Goal: Answer question/provide support

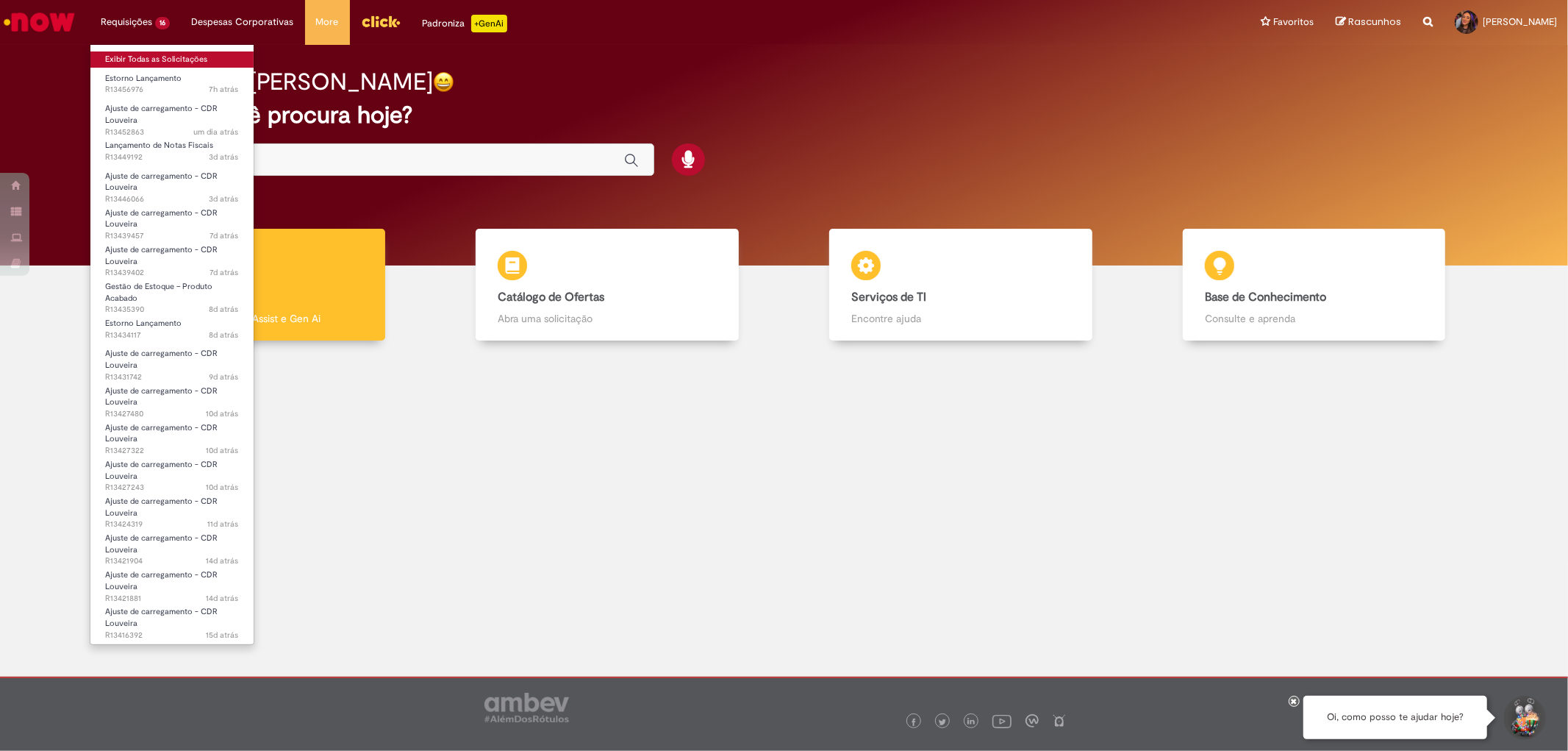
click at [166, 55] on link "Exibir Todas as Solicitações" at bounding box center [172, 59] width 164 height 16
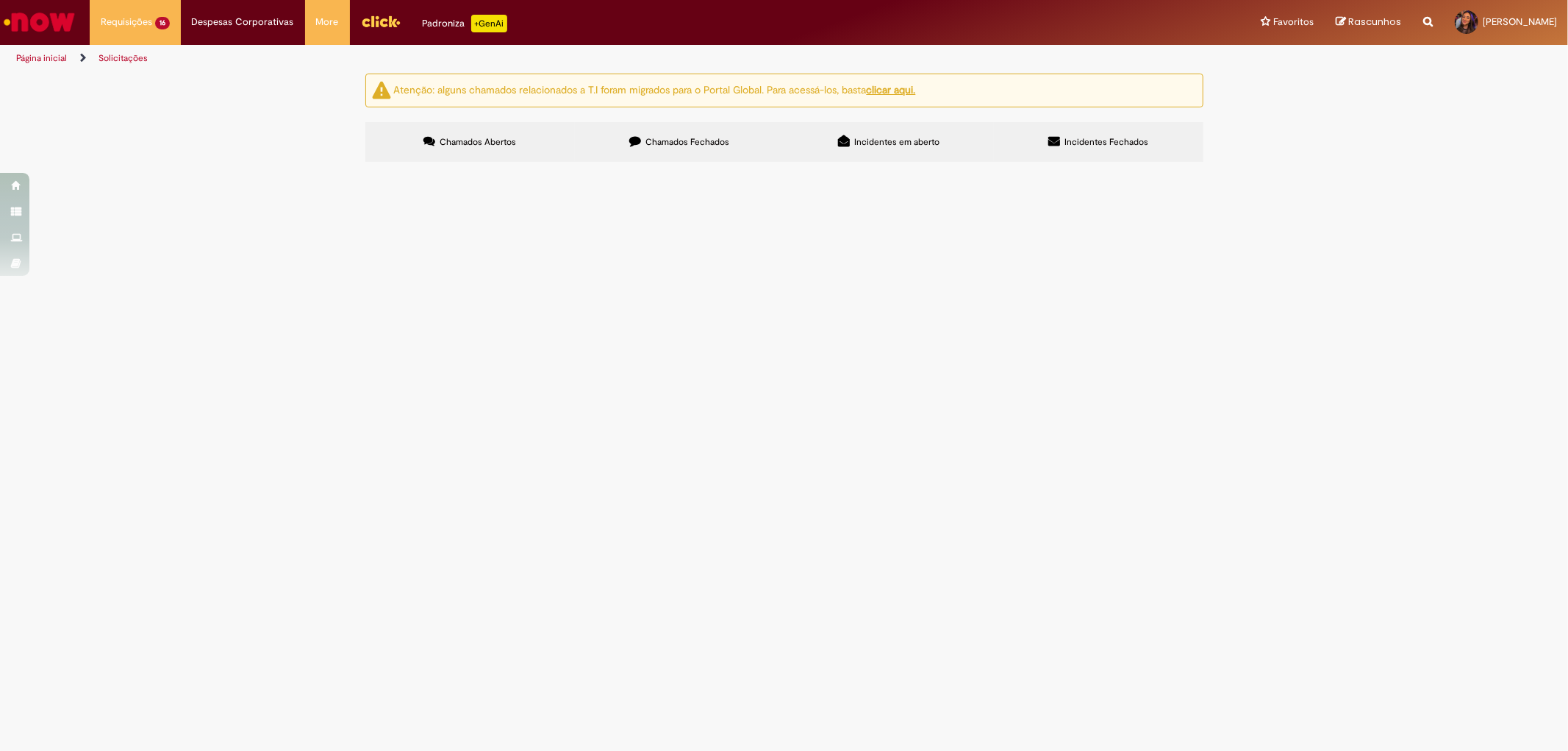
click at [0, 0] on span "Bom dia, recebi uma NF de jundiai que preciso que seja estornada para que haja …" at bounding box center [0, 0] width 0 height 0
click at [0, 0] on span "Pendente Usuário" at bounding box center [0, 0] width 0 height 0
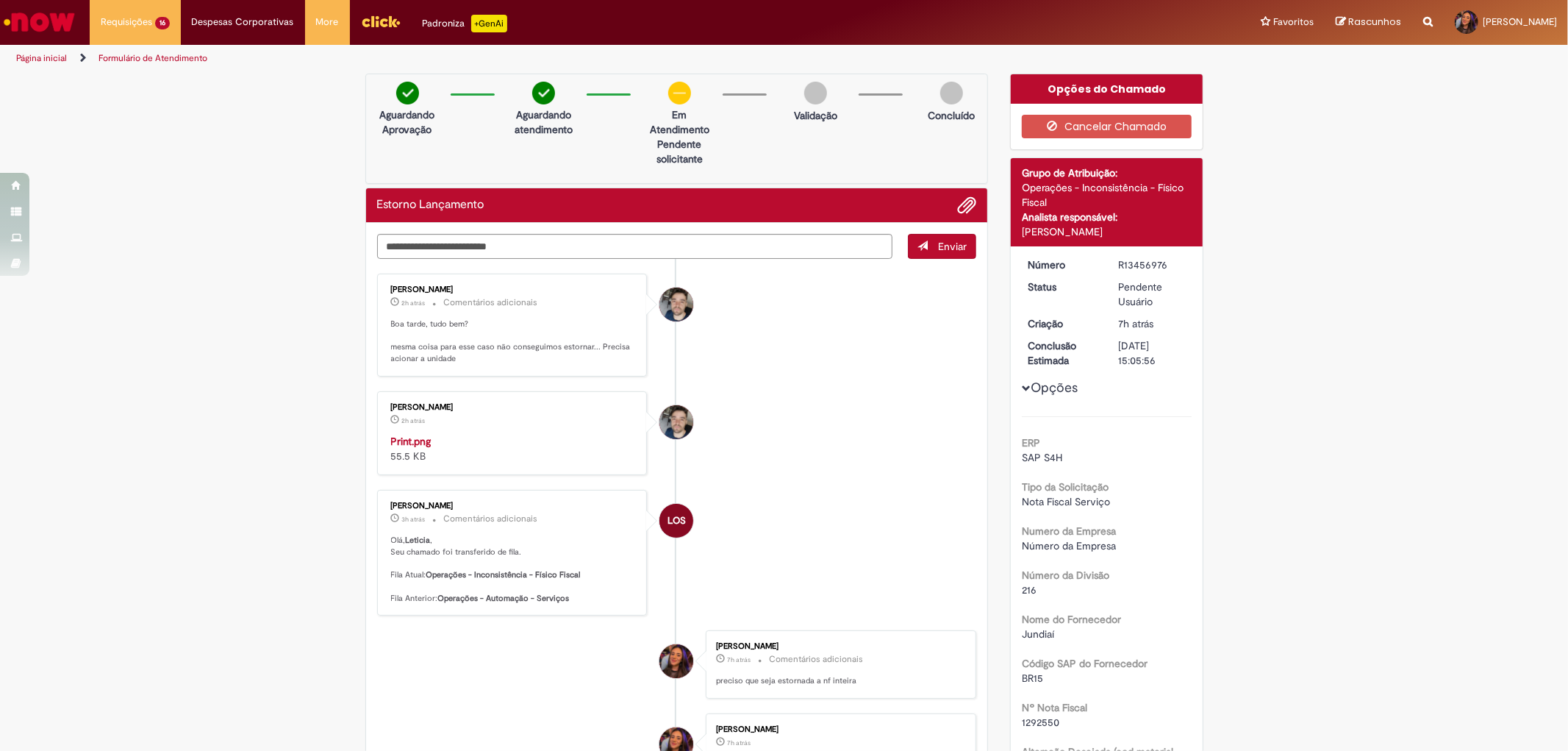
drag, startPoint x: 450, startPoint y: 230, endPoint x: 498, endPoint y: 230, distance: 48.0
click at [498, 230] on div "Enviar [PERSON_NAME] 2h atrás 2 horas atrás Comentários adicionais Boa tarde, t…" at bounding box center [677, 595] width 622 height 744
drag, startPoint x: 549, startPoint y: 347, endPoint x: 598, endPoint y: 356, distance: 49.8
click at [598, 356] on p "Boa tarde, tudo bem? mesma coisa para esse caso não conseguimos estornar... Pre…" at bounding box center [513, 341] width 245 height 46
click at [400, 296] on p "2h atrás 2 horas atrás Comentários adicionais" at bounding box center [513, 302] width 245 height 17
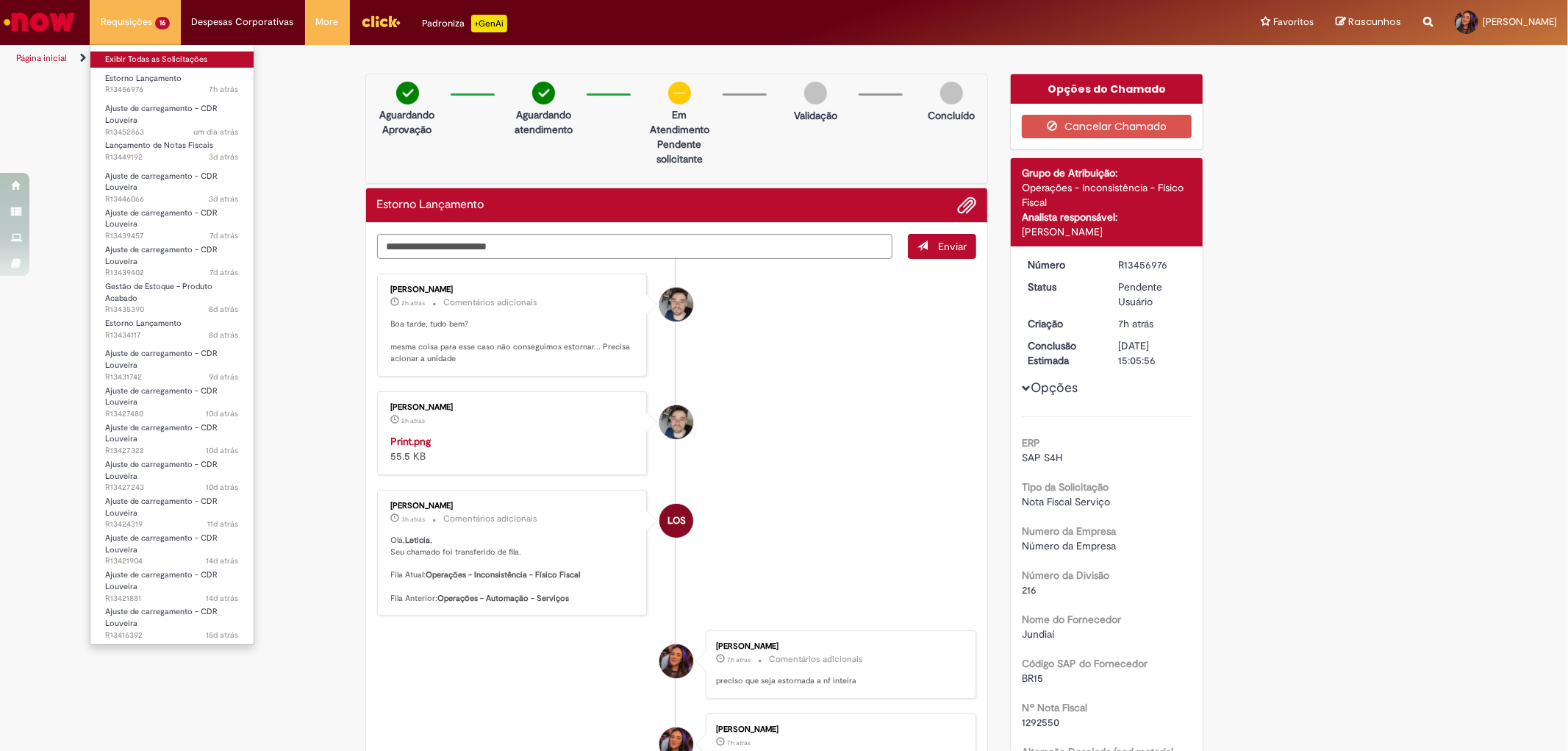
click at [145, 60] on link "Exibir Todas as Solicitações" at bounding box center [172, 59] width 164 height 16
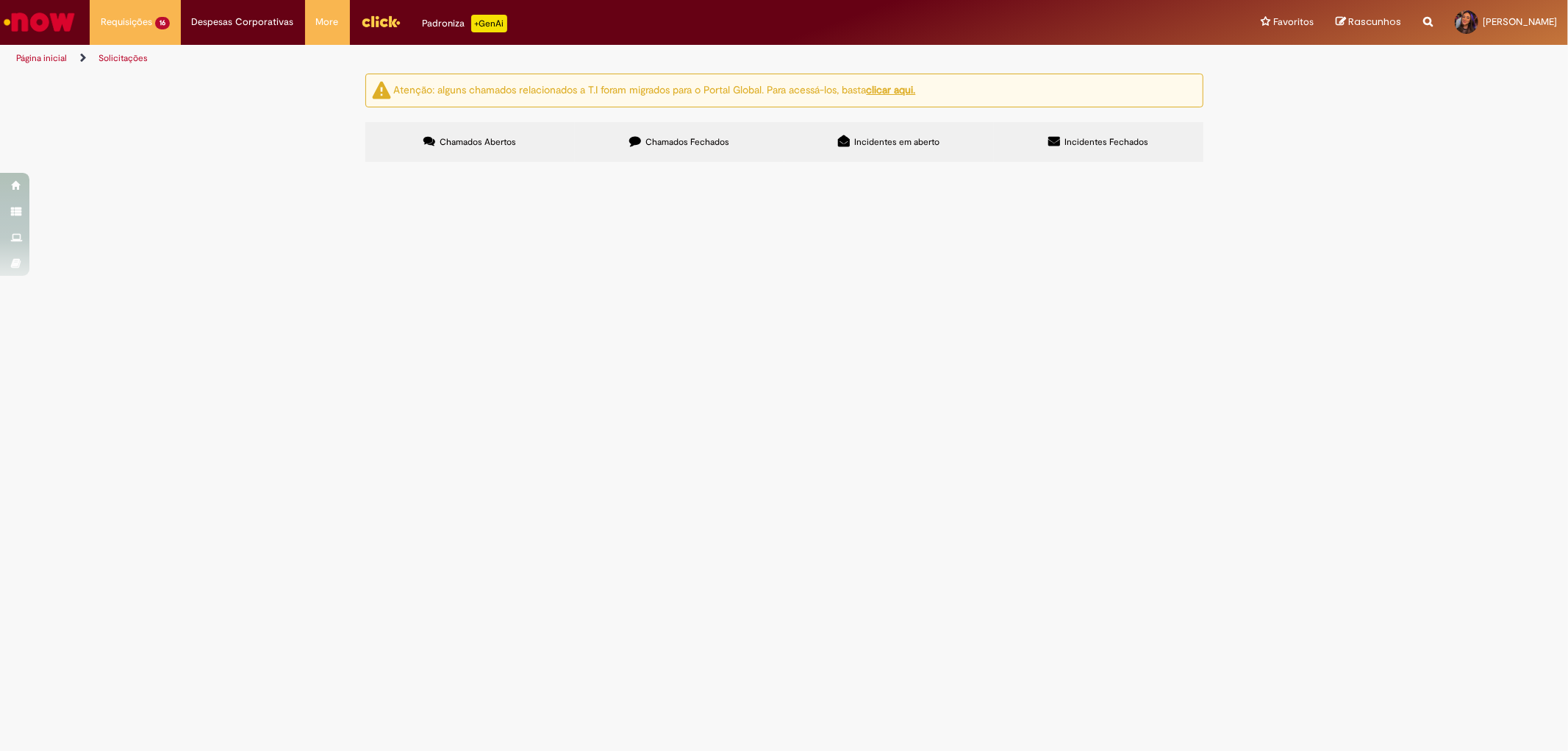
scroll to position [164, 0]
click at [0, 0] on span "preciso que realizem o estorno da NF, pois foi lançada da forma incorreta." at bounding box center [0, 0] width 0 height 0
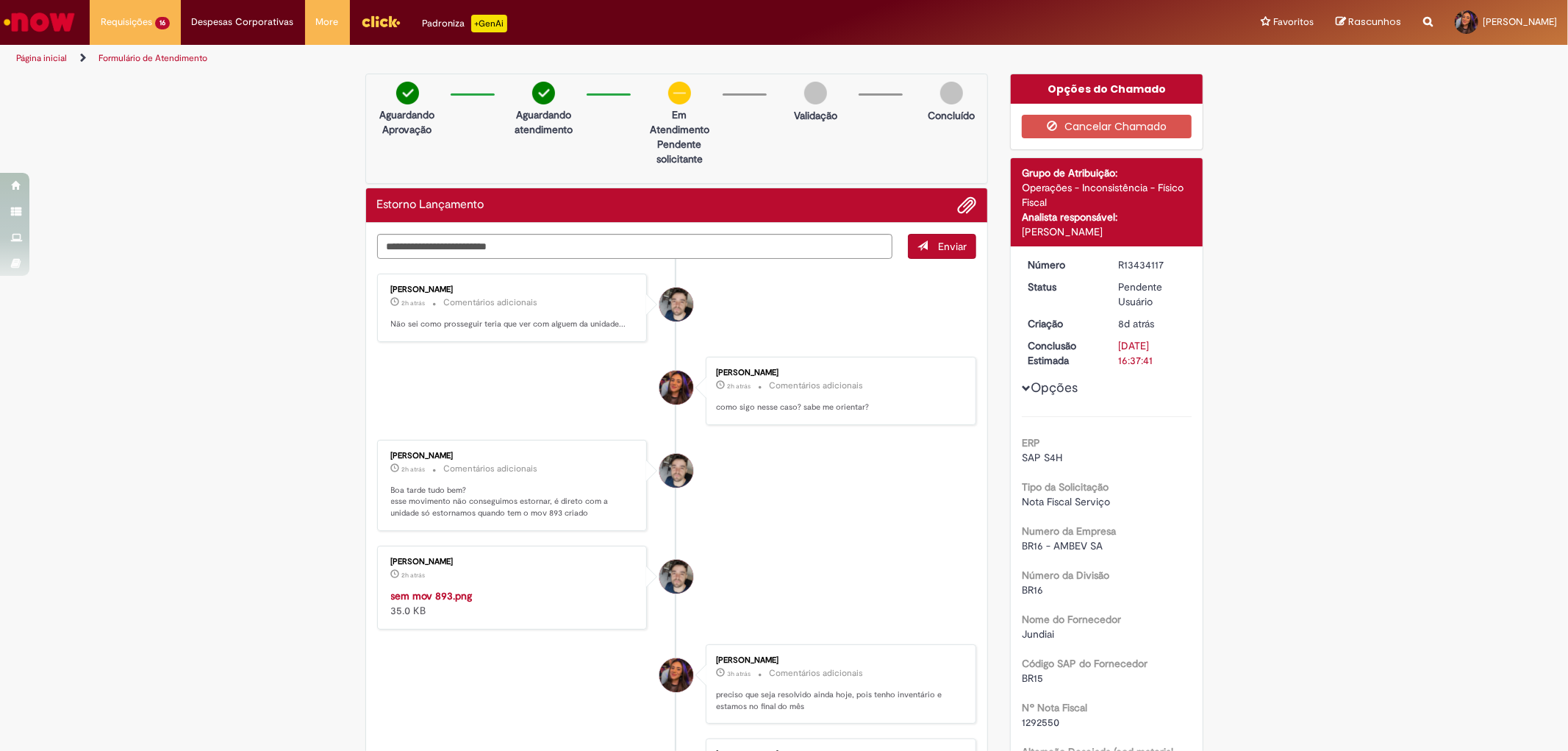
click at [1129, 265] on div "R13434117" at bounding box center [1152, 265] width 69 height 15
copy div "R13434117"
click at [466, 236] on textarea "Digite sua mensagem aqui..." at bounding box center [635, 246] width 516 height 25
click at [430, 243] on textarea "**********" at bounding box center [635, 246] width 516 height 25
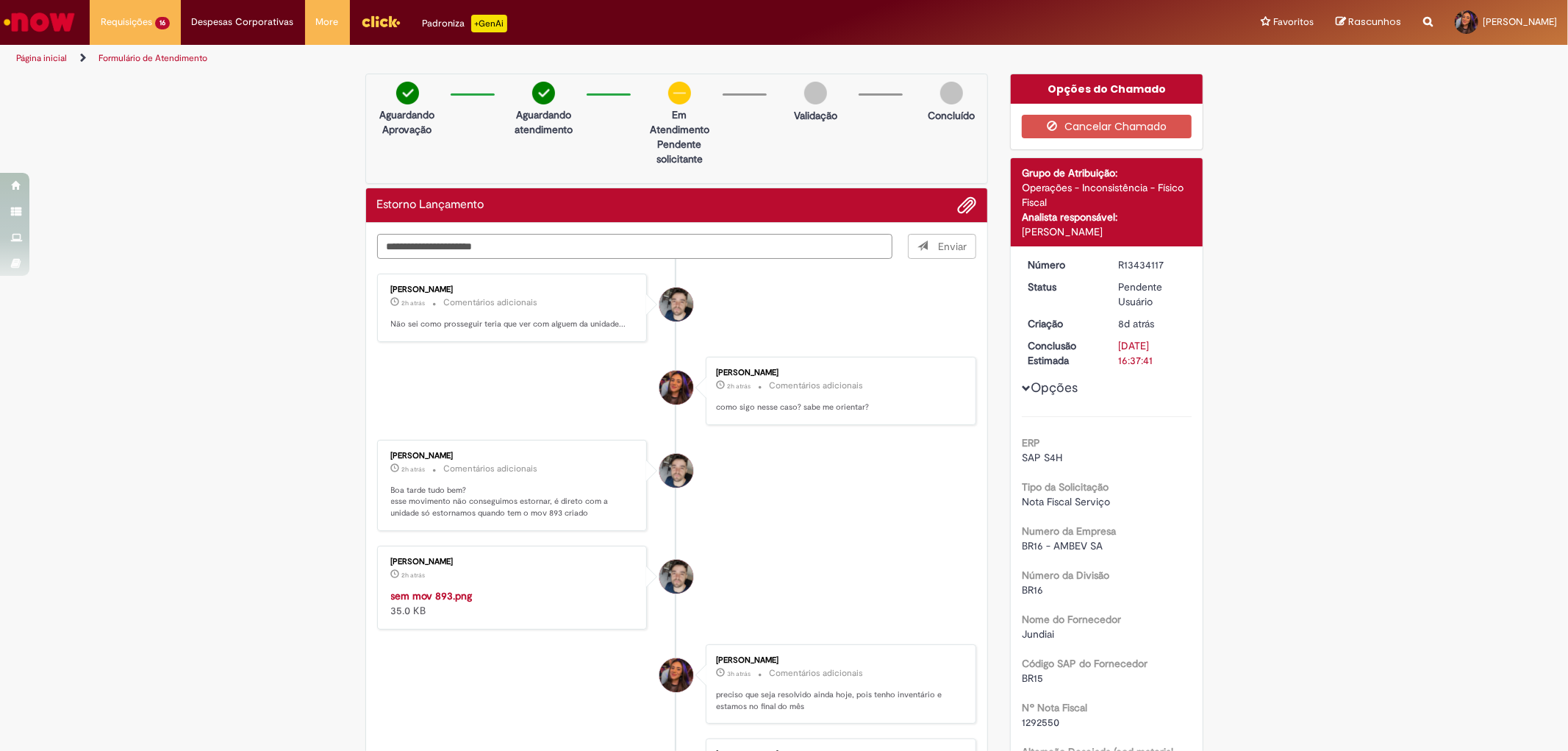
type textarea "**********"
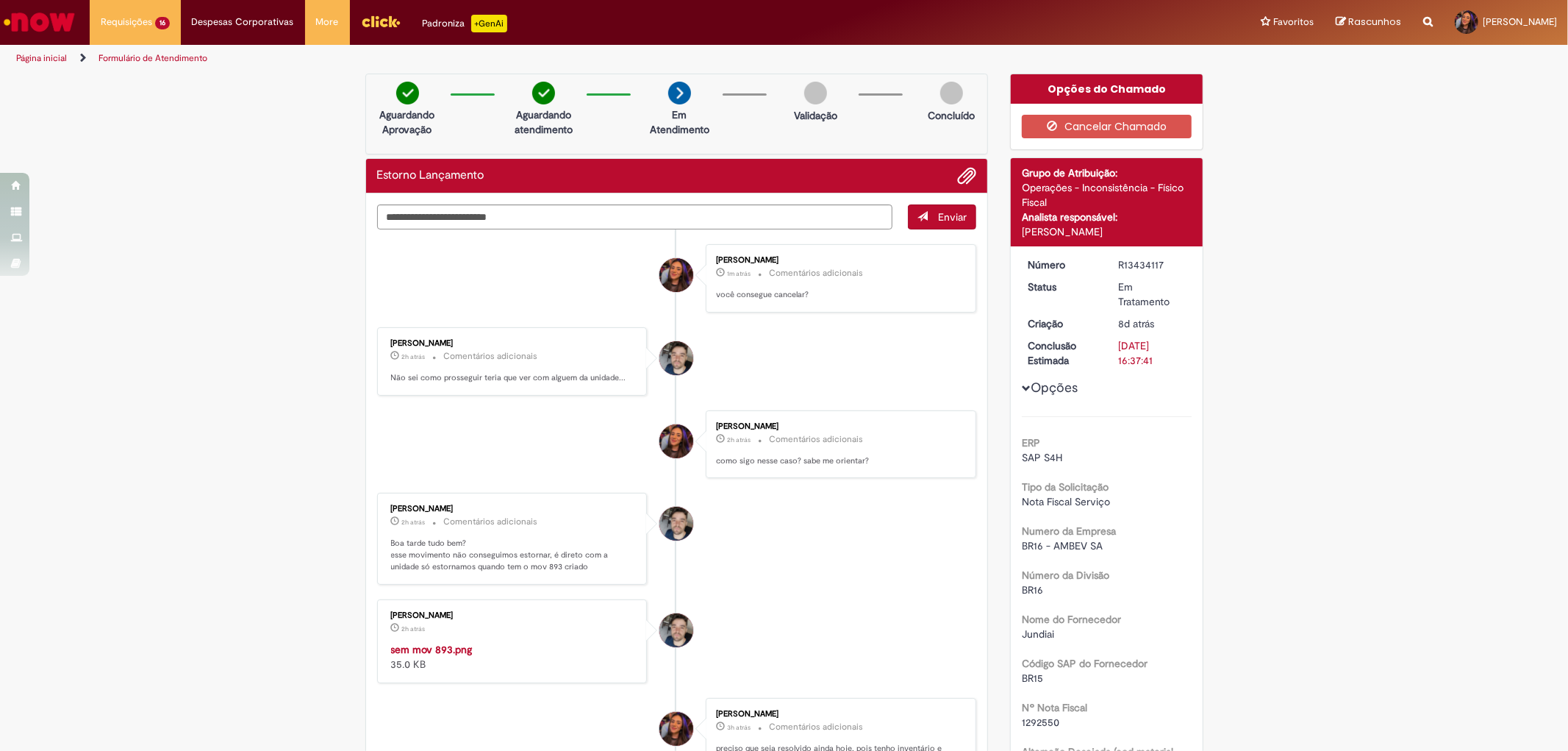
click at [439, 176] on h2 "Estorno Lançamento" at bounding box center [430, 176] width 107 height 14
copy div "Estorno Lançamento"
click at [1144, 267] on div "R13434117" at bounding box center [1152, 265] width 69 height 15
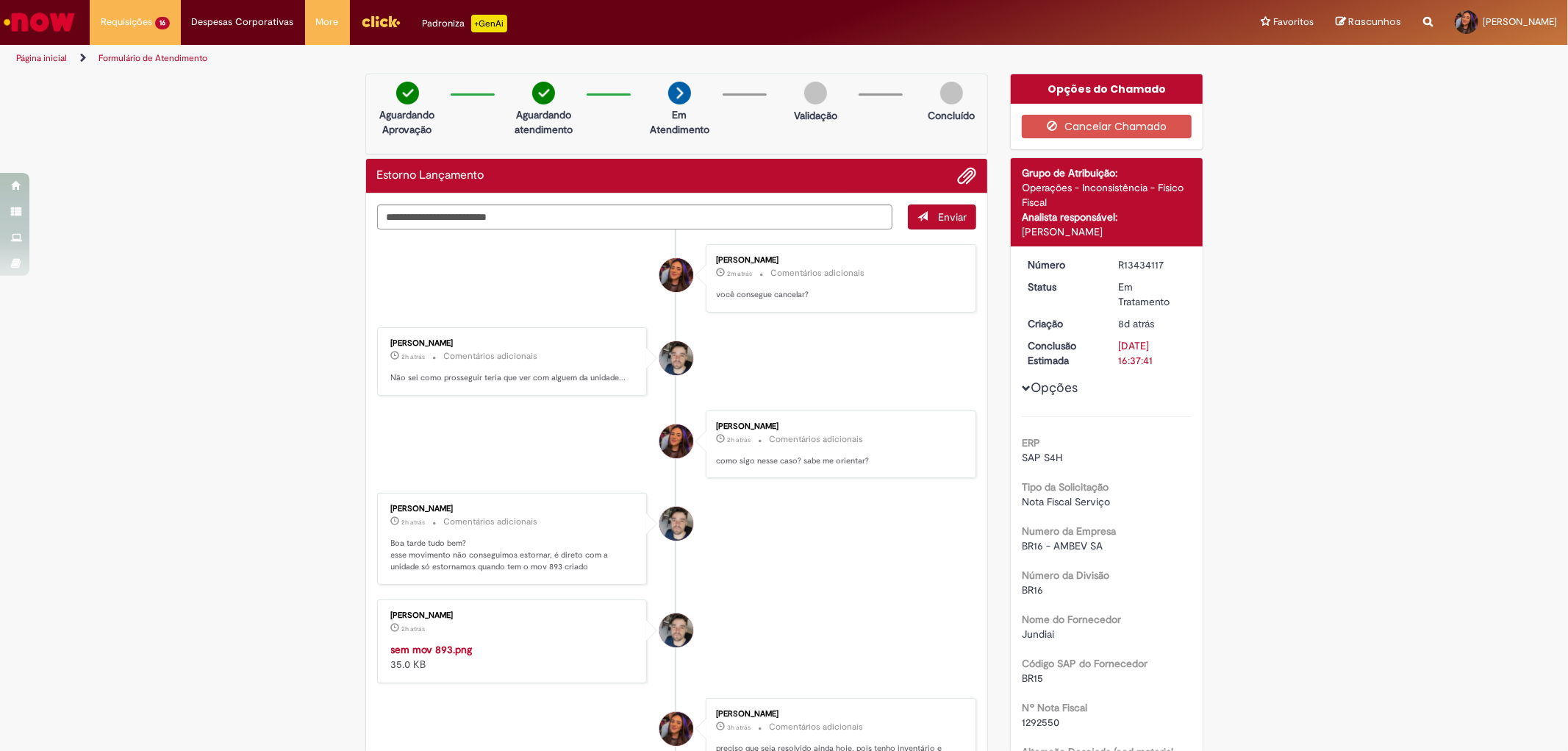
click at [1143, 265] on div "R13434117" at bounding box center [1152, 265] width 69 height 15
click at [1143, 262] on div "R13434117" at bounding box center [1152, 265] width 69 height 15
copy dd "R13434117"
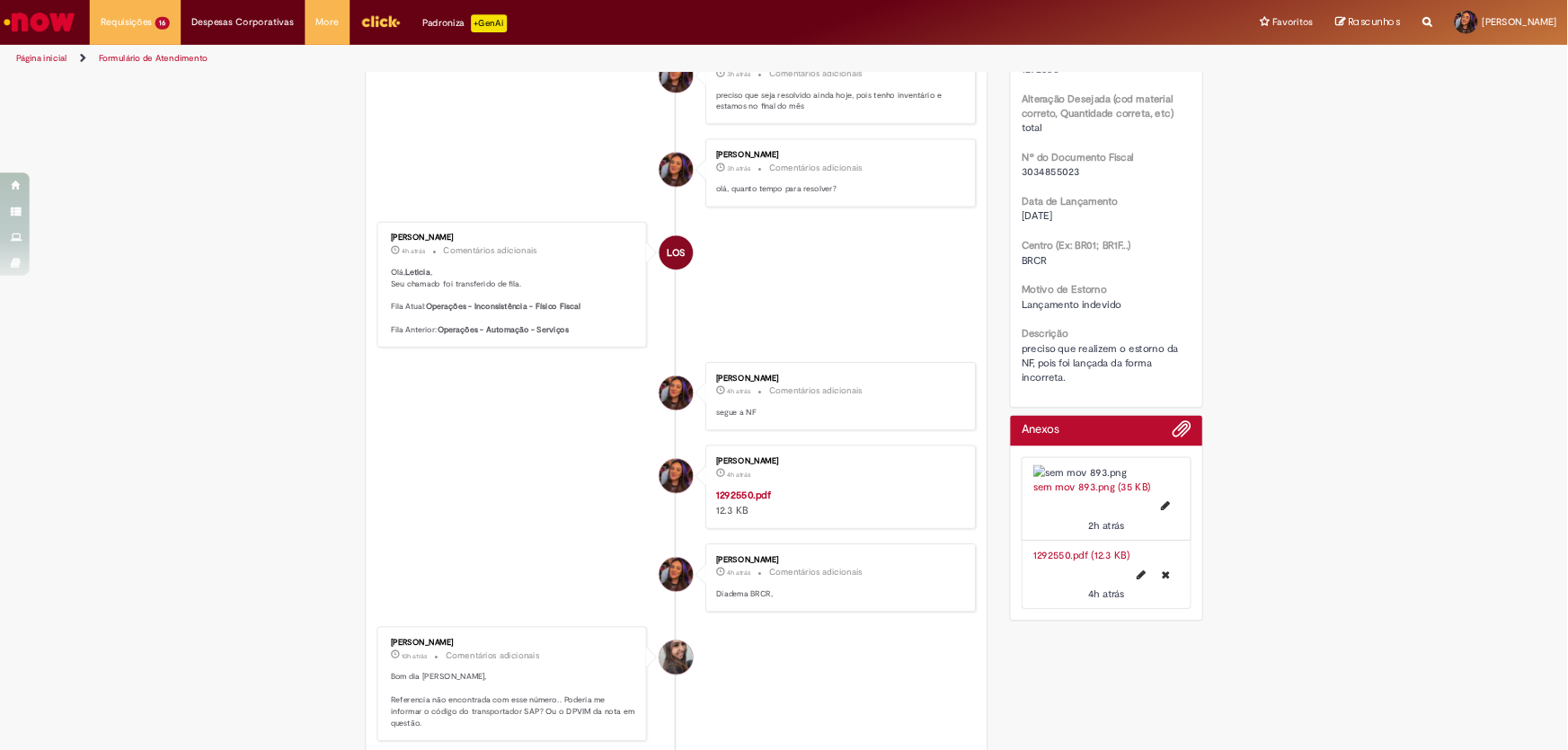
scroll to position [498, 0]
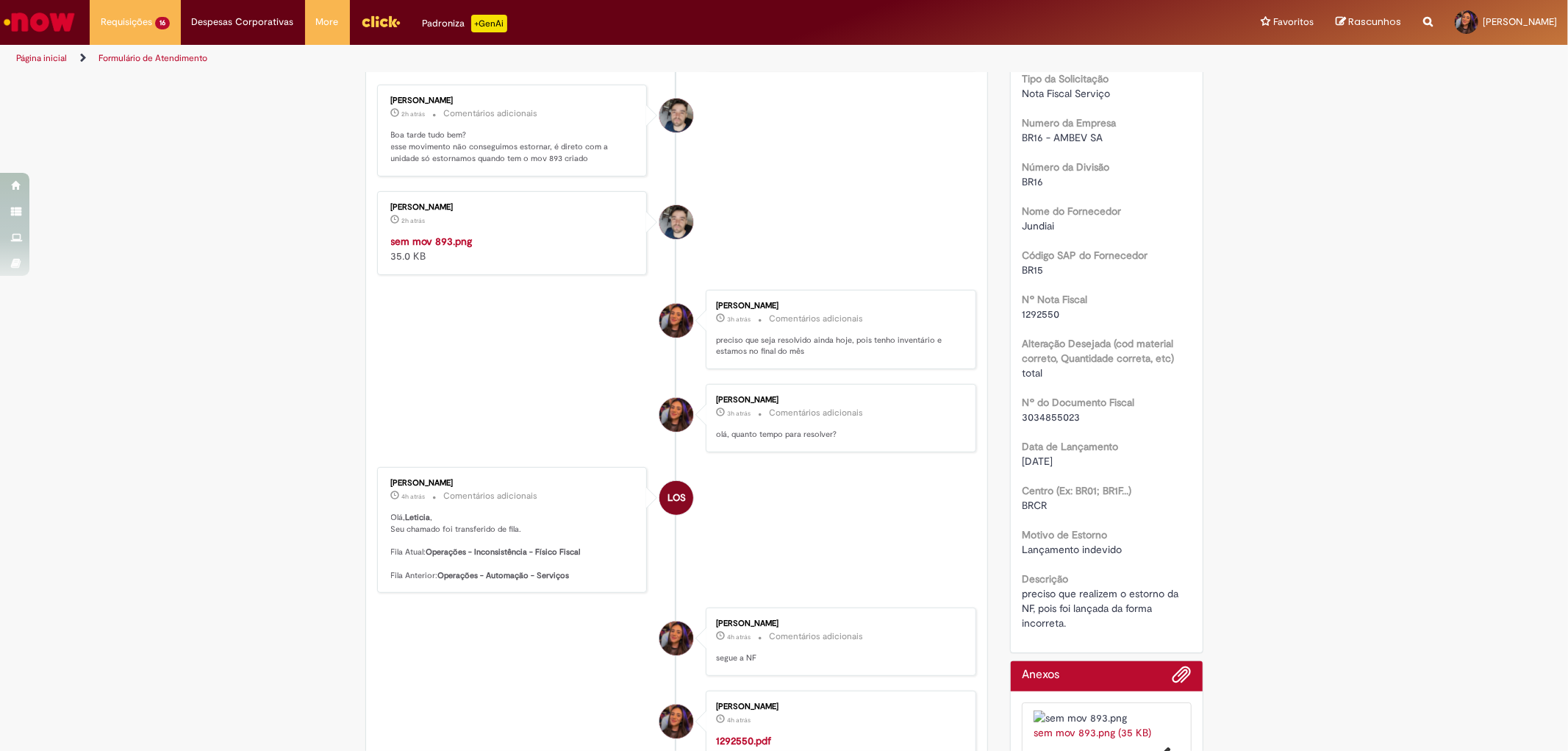
click at [482, 234] on img "Histórico de tíquete" at bounding box center [513, 234] width 245 height 0
click at [491, 234] on img "Histórico de tíquete" at bounding box center [513, 234] width 245 height 0
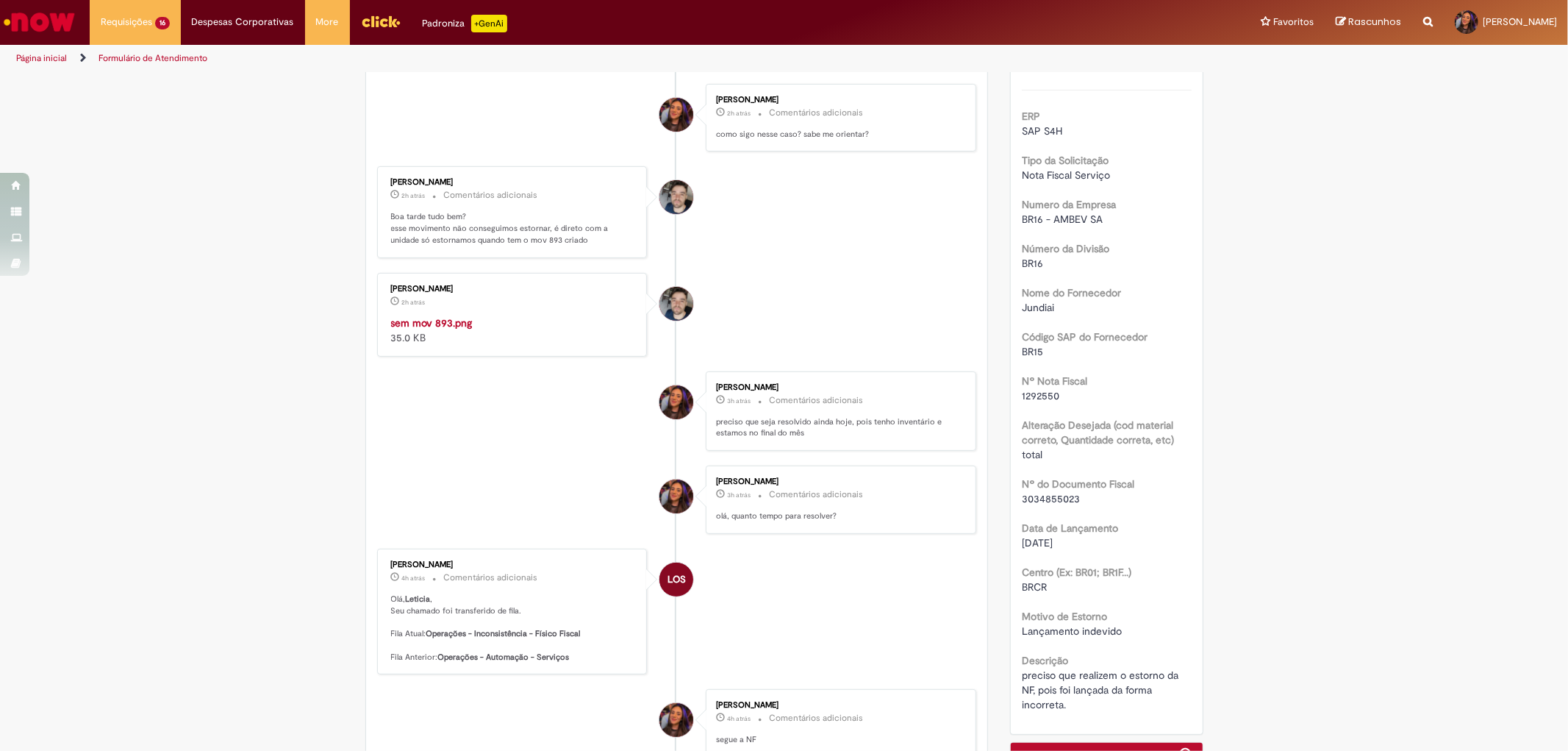
scroll to position [572, 0]
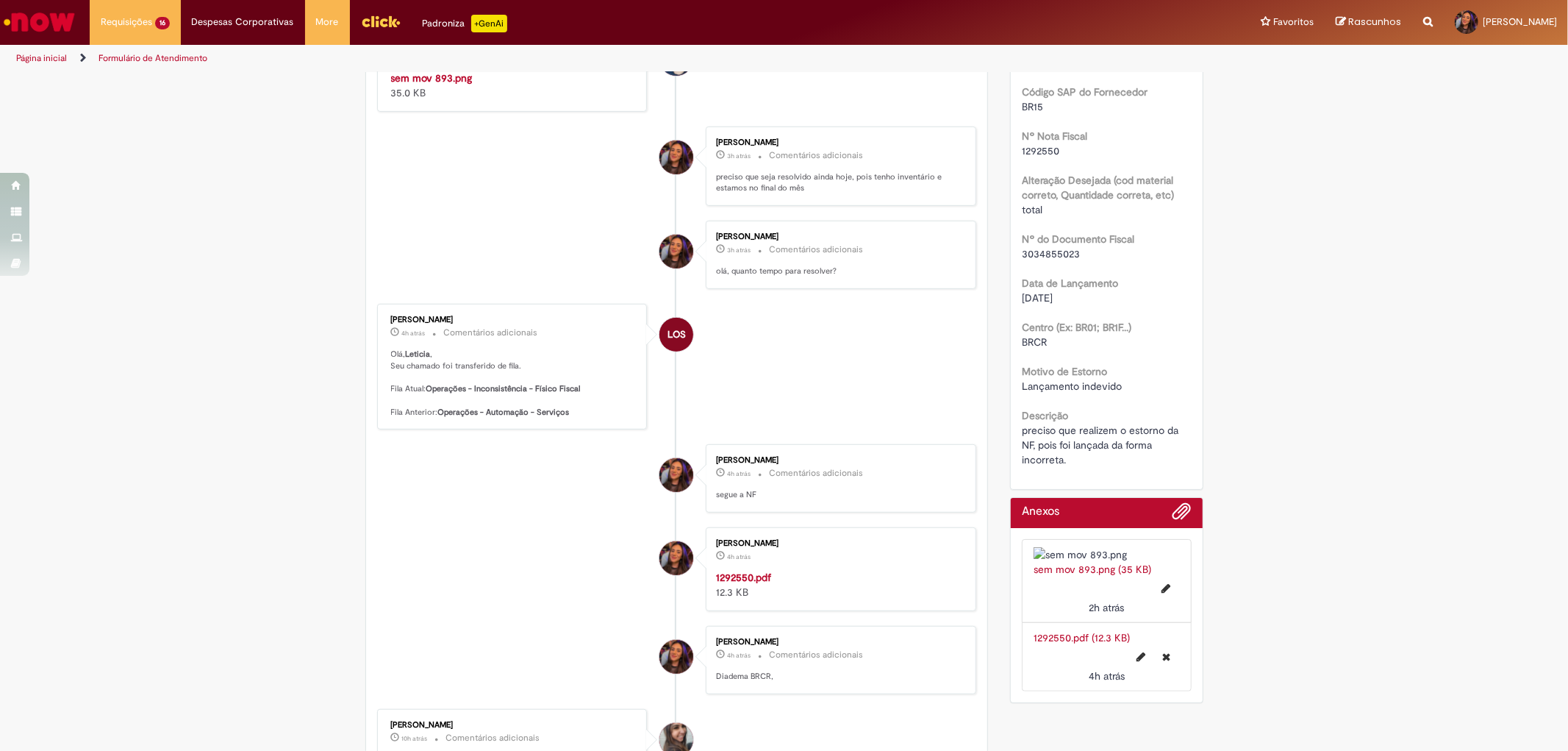
click at [730, 584] on strong "1292550.pdf" at bounding box center [743, 578] width 55 height 14
